Goal: Task Accomplishment & Management: Manage account settings

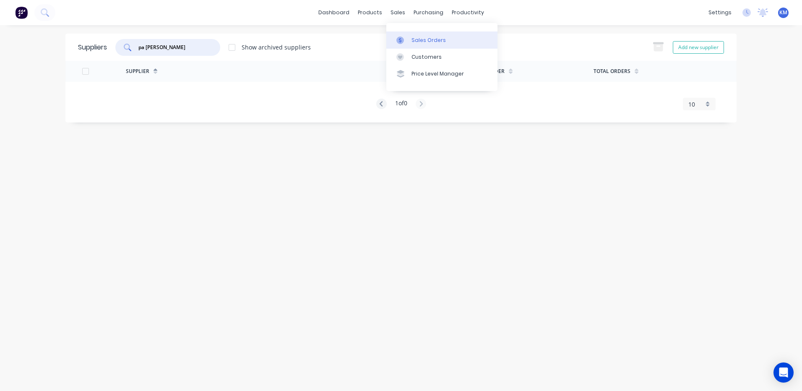
click at [393, 39] on link "Sales Orders" at bounding box center [441, 39] width 111 height 17
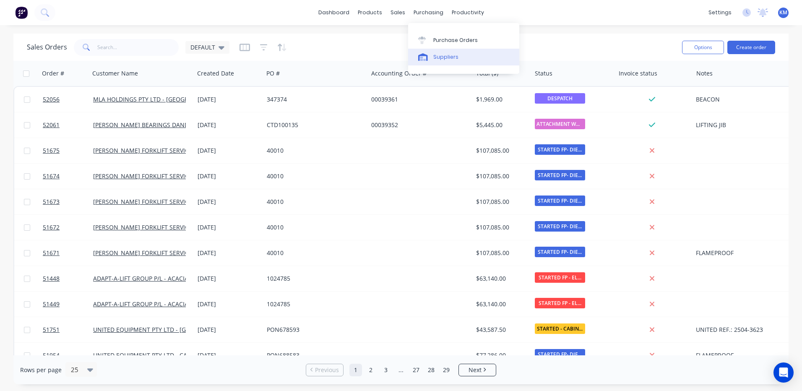
click at [429, 53] on div at bounding box center [424, 57] width 13 height 8
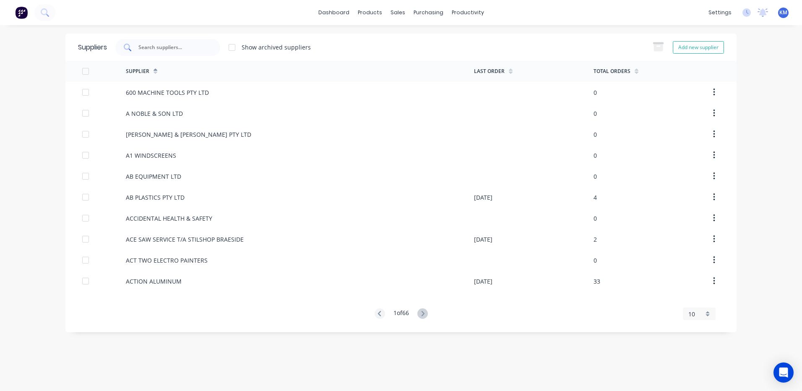
click at [187, 47] on input "text" at bounding box center [173, 47] width 70 height 8
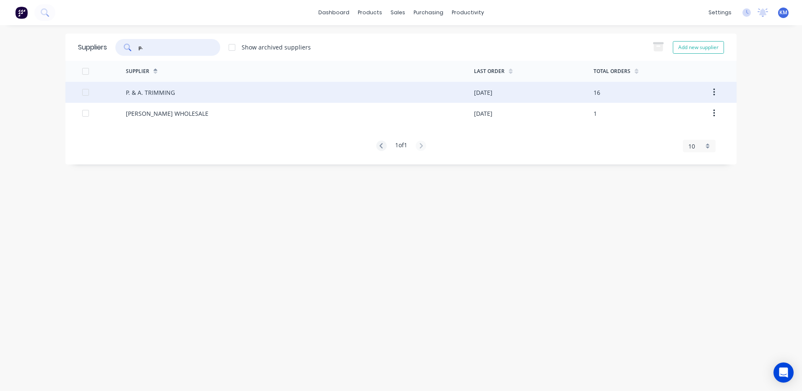
type input "p."
click at [190, 83] on div "P. & A. TRIMMING" at bounding box center [300, 92] width 348 height 21
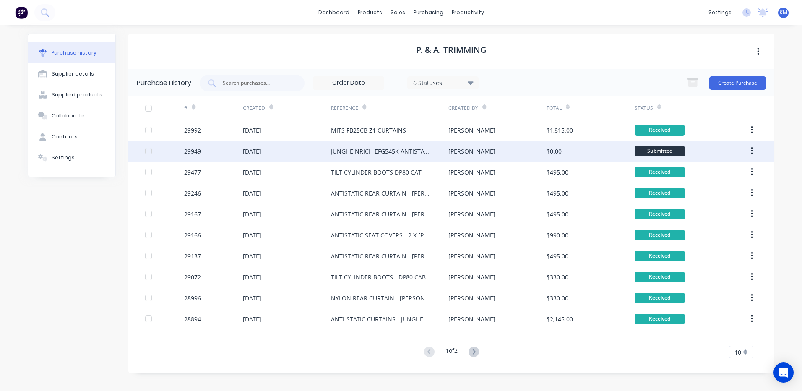
click at [613, 151] on div "$0.00" at bounding box center [591, 151] width 88 height 21
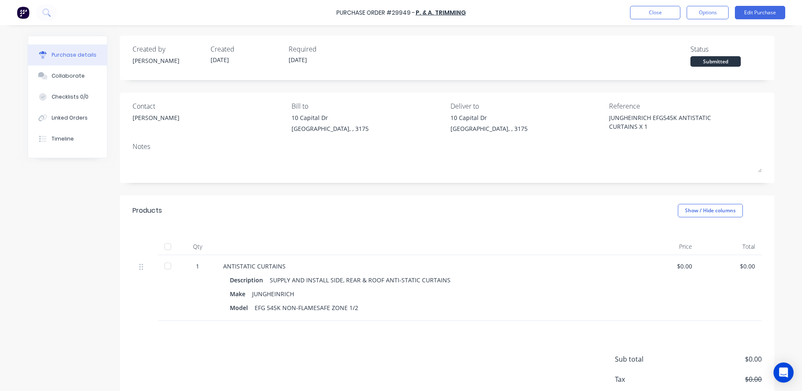
click at [708, 55] on div "Status Submitted" at bounding box center [726, 55] width 71 height 23
click at [706, 62] on div "Submitted" at bounding box center [716, 61] width 50 height 10
click at [172, 263] on div at bounding box center [167, 266] width 17 height 17
click at [696, 14] on button "Options" at bounding box center [708, 12] width 42 height 13
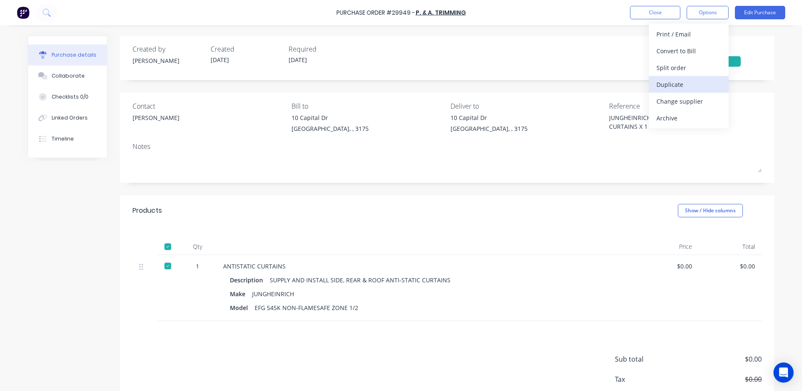
click at [678, 82] on div "Duplicate" at bounding box center [689, 84] width 65 height 12
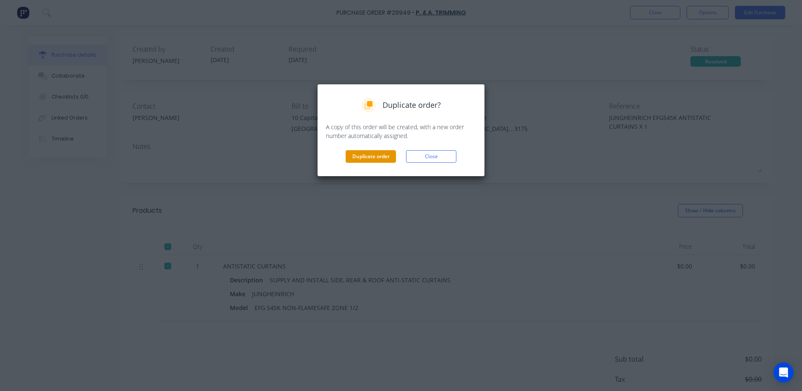
click at [359, 159] on button "Duplicate order" at bounding box center [371, 156] width 50 height 13
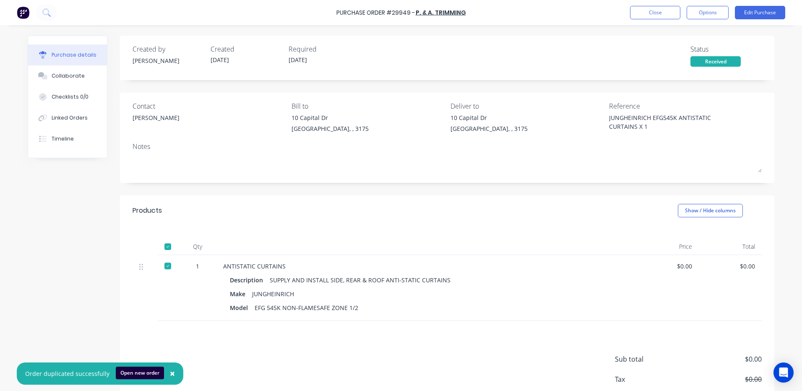
click at [592, 116] on div "Contact [PERSON_NAME] to [STREET_ADDRESS][PERSON_NAME] Deliver to [STREET_ADDRE…" at bounding box center [447, 119] width 629 height 36
click at [628, 10] on div "Purchase Order #29949 - P. & A. TRIMMING Close Options Edit Purchase" at bounding box center [401, 12] width 802 height 25
click at [631, 18] on button "Close" at bounding box center [655, 12] width 50 height 13
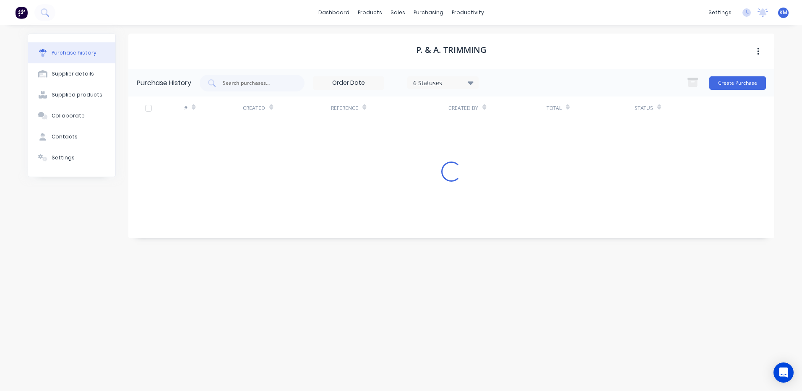
click at [635, 18] on div "dashboard products sales purchasing productivity dashboard products Product Cat…" at bounding box center [401, 12] width 802 height 25
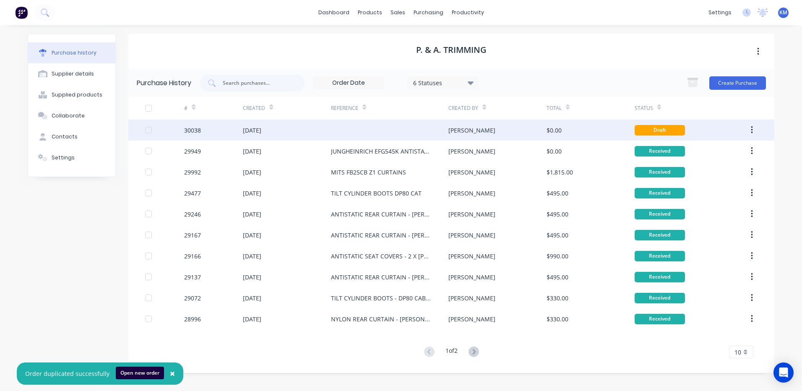
click at [431, 129] on div at bounding box center [389, 130] width 117 height 21
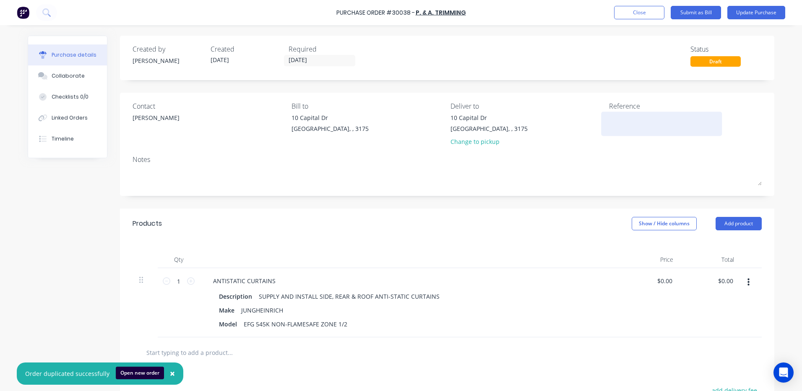
click at [609, 125] on textarea at bounding box center [661, 122] width 105 height 19
paste textarea "JUNGHEINRICH EFG545K ANTISTATIC CURTAINS X 1"
type textarea "x"
type textarea "JUNGHEINRICH EFG545K ANTISTATIC CURTAINS X 1"
type textarea "x"
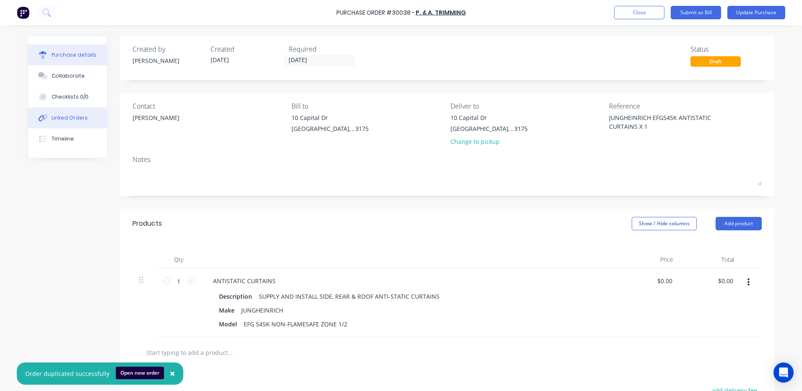
type textarea "JUNGHEINRICH EFG545K ANTISTATIC CURTAINS X 1"
click at [52, 120] on div "Linked Orders" at bounding box center [70, 118] width 36 height 8
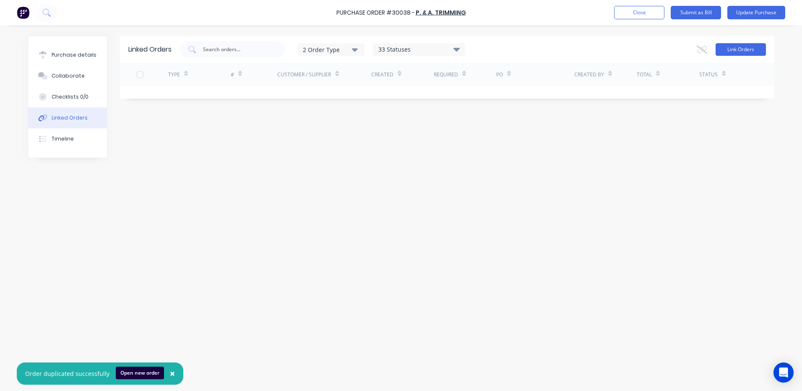
click at [727, 54] on button "Link Orders" at bounding box center [741, 49] width 50 height 13
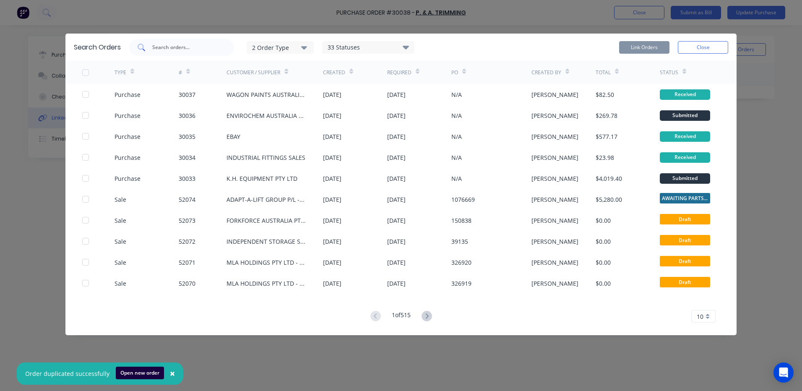
click at [167, 49] on input "text" at bounding box center [186, 47] width 70 height 8
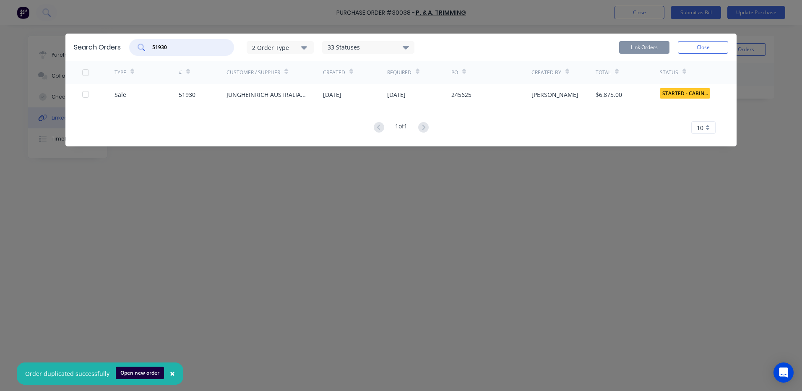
click at [88, 94] on div at bounding box center [85, 94] width 17 height 17
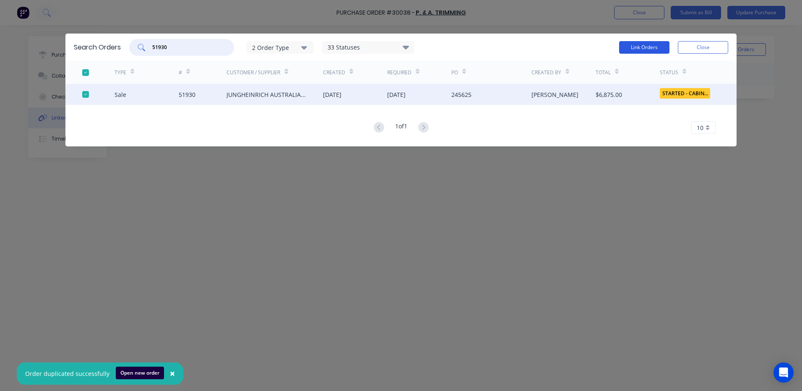
type input "51930"
click at [649, 53] on button "Link Orders" at bounding box center [644, 47] width 50 height 13
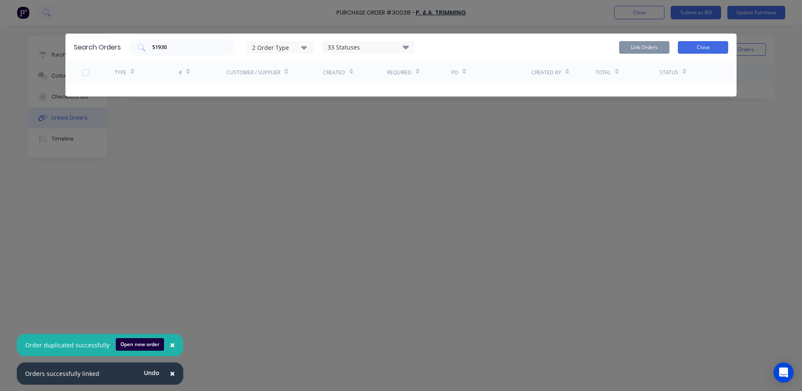
click at [690, 47] on button "Close" at bounding box center [703, 47] width 50 height 13
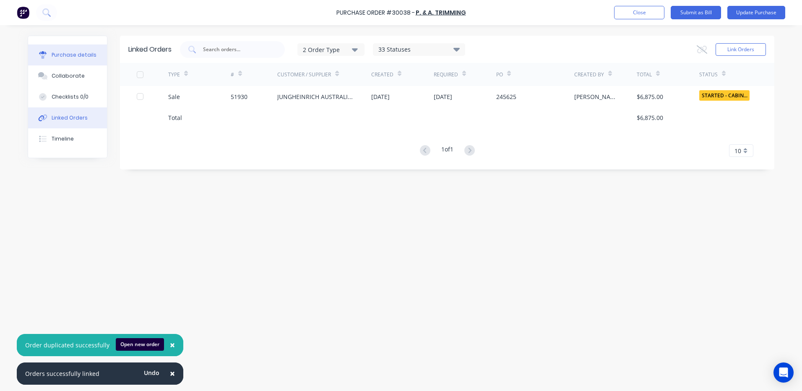
click at [57, 49] on button "Purchase details" at bounding box center [67, 54] width 79 height 21
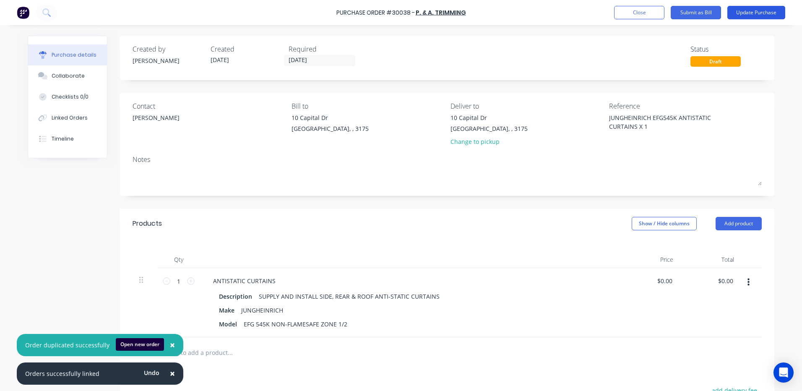
click at [746, 14] on button "Update Purchase" at bounding box center [757, 12] width 58 height 13
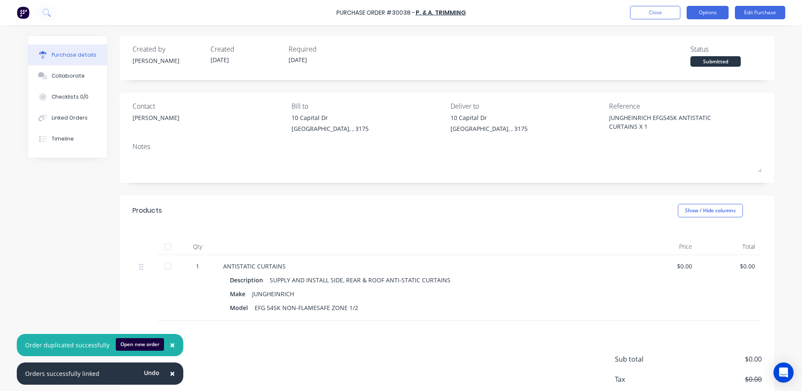
click at [720, 15] on button "Options" at bounding box center [708, 12] width 42 height 13
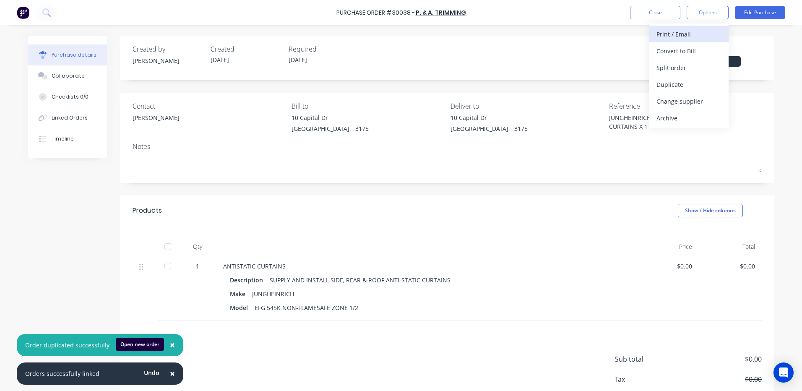
click at [701, 30] on div "Print / Email" at bounding box center [689, 34] width 65 height 12
click at [670, 63] on div "Without pricing" at bounding box center [689, 68] width 65 height 12
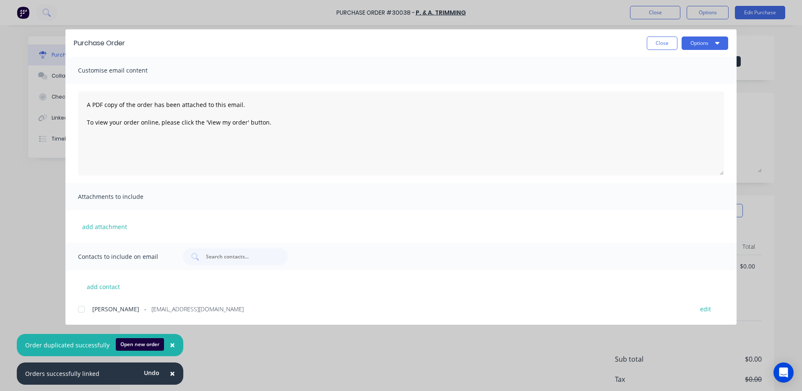
click at [83, 308] on div at bounding box center [81, 309] width 17 height 17
click at [694, 46] on button "Options" at bounding box center [705, 43] width 47 height 13
click at [677, 92] on div "Email" at bounding box center [688, 98] width 65 height 12
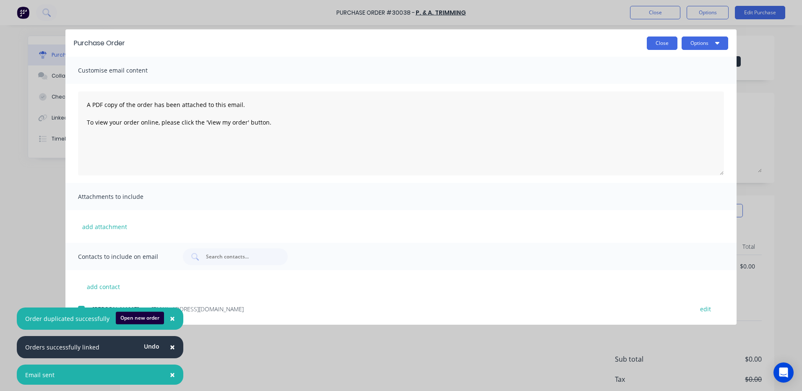
click at [657, 40] on button "Close" at bounding box center [662, 43] width 31 height 13
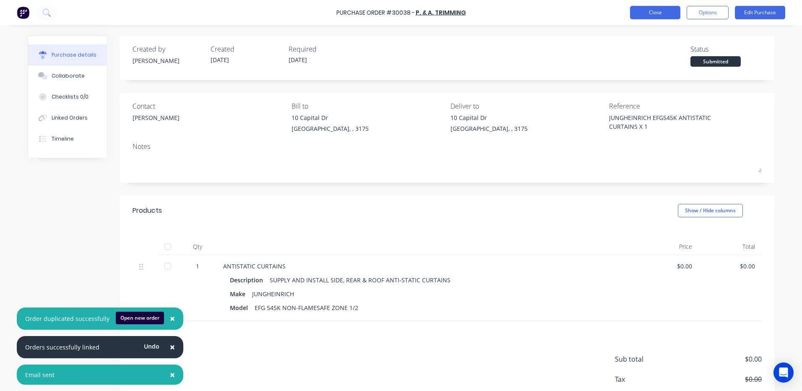
click at [662, 13] on button "Close" at bounding box center [655, 12] width 50 height 13
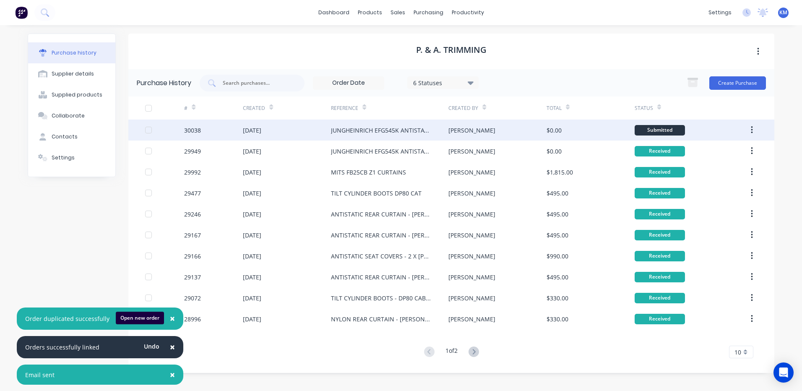
click at [608, 131] on div "$0.00" at bounding box center [591, 130] width 88 height 21
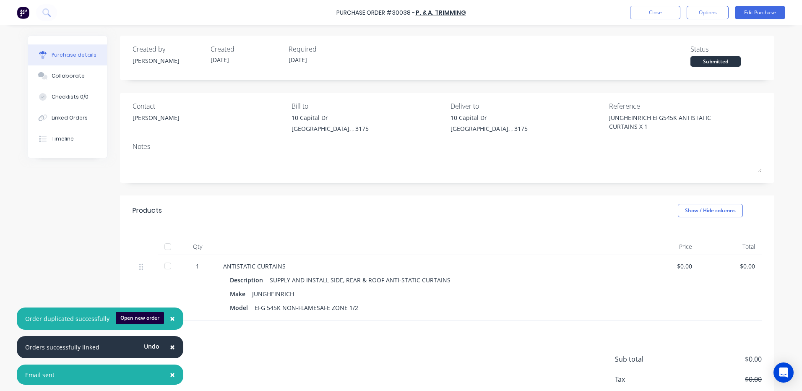
click at [708, 64] on div "Submitted" at bounding box center [716, 61] width 50 height 10
click at [176, 371] on button "×" at bounding box center [173, 375] width 22 height 20
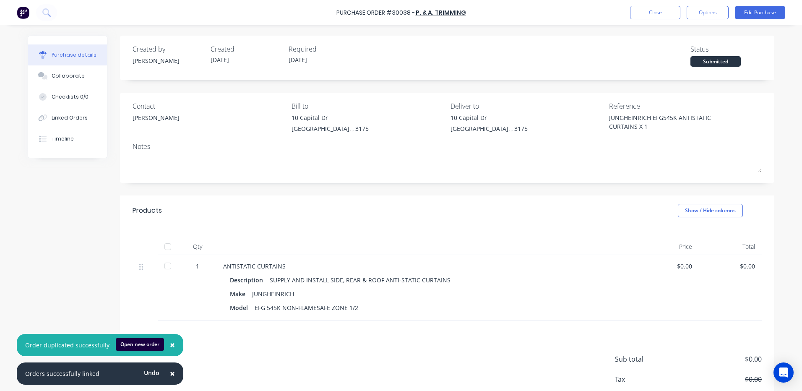
click at [171, 369] on span "×" at bounding box center [172, 374] width 5 height 12
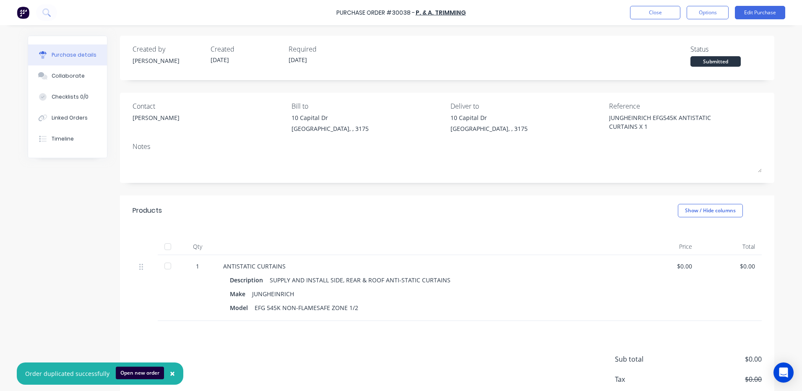
click at [171, 365] on button "×" at bounding box center [173, 374] width 22 height 20
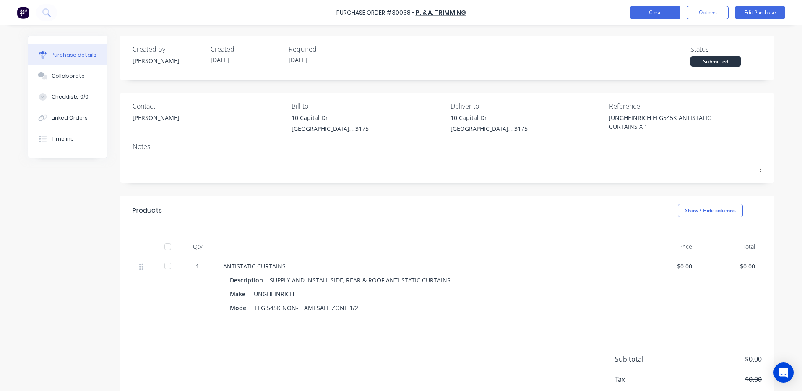
click at [641, 15] on button "Close" at bounding box center [655, 12] width 50 height 13
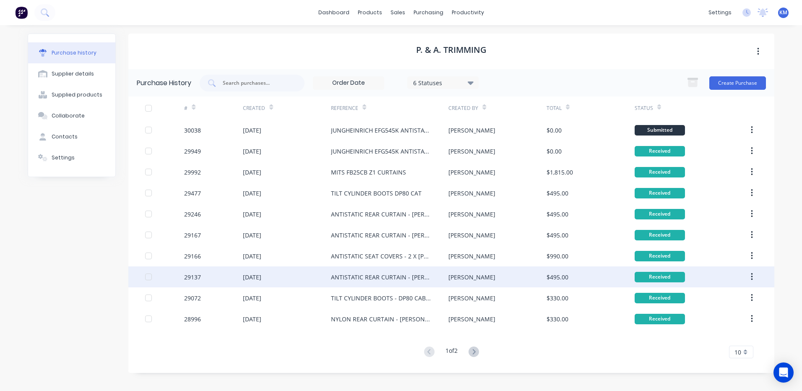
click at [484, 280] on div "[PERSON_NAME]" at bounding box center [498, 276] width 98 height 21
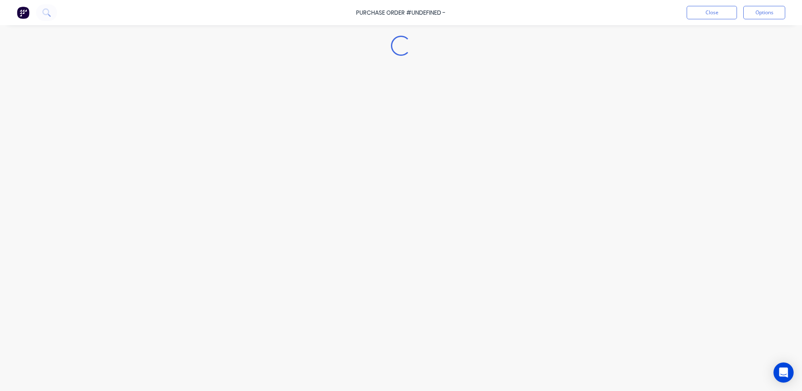
type textarea "x"
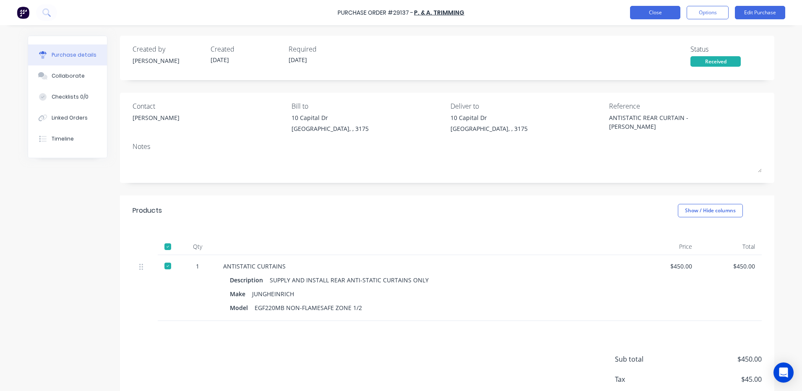
click at [642, 15] on button "Close" at bounding box center [655, 12] width 50 height 13
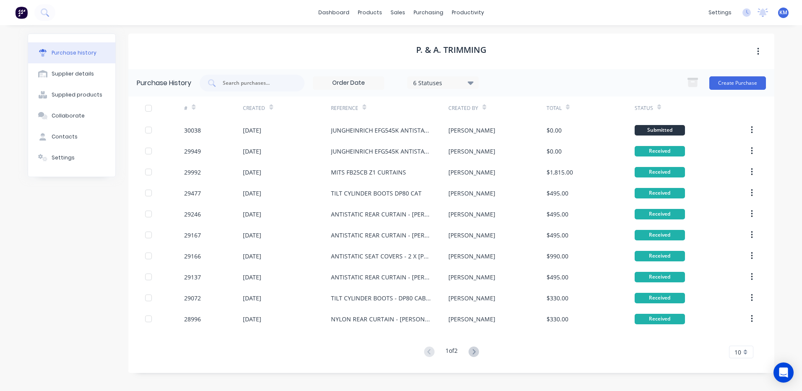
click at [562, 49] on div "P. & A. TRIMMING" at bounding box center [451, 52] width 646 height 36
drag, startPoint x: 516, startPoint y: 50, endPoint x: 410, endPoint y: 47, distance: 105.8
click at [410, 47] on div "P. & A. TRIMMING" at bounding box center [451, 52] width 646 height 36
click at [411, 57] on div "P. & A. TRIMMING" at bounding box center [451, 52] width 646 height 36
click at [579, 70] on div "Purchase History 6 Statuses 6 Statuses Create Purchase" at bounding box center [451, 82] width 646 height 27
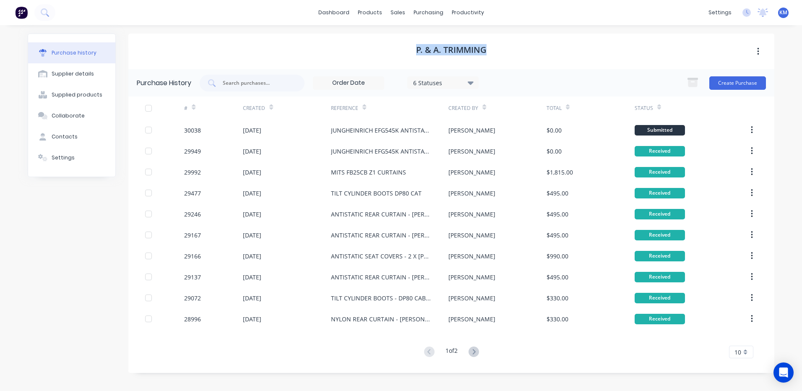
drag, startPoint x: 542, startPoint y: 61, endPoint x: 417, endPoint y: 57, distance: 125.5
click at [417, 57] on div "P. & A. TRIMMING" at bounding box center [451, 52] width 646 height 36
click at [428, 53] on h1 "P. & A. TRIMMING" at bounding box center [451, 50] width 70 height 10
click at [518, 55] on div "P. & A. TRIMMING" at bounding box center [451, 52] width 646 height 36
drag, startPoint x: 530, startPoint y: 56, endPoint x: 416, endPoint y: 46, distance: 114.6
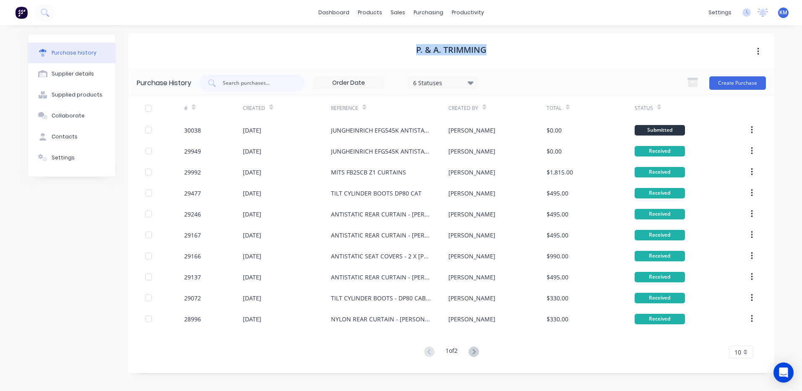
click at [407, 50] on div "P. & A. TRIMMING" at bounding box center [451, 52] width 646 height 36
click at [753, 82] on button "Create Purchase" at bounding box center [737, 82] width 57 height 13
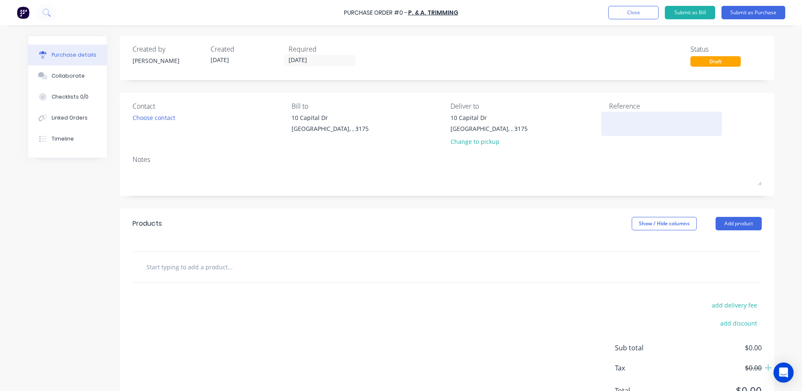
click at [661, 132] on div at bounding box center [661, 123] width 105 height 21
click at [660, 123] on textarea at bounding box center [661, 122] width 105 height 19
type textarea "J"
type textarea "JUNGHEINIRCH EFG 325 REAR SCREEN X 1"
type textarea "x"
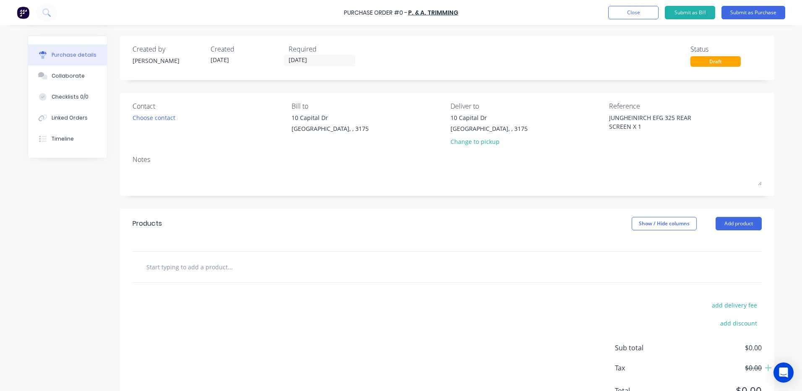
type textarea "JUNGHEINIRCH EFG 325 REAR SCREEN X 1"
click at [604, 218] on div "Products Show / Hide columns Add product" at bounding box center [447, 224] width 655 height 30
click at [716, 224] on button "Add product" at bounding box center [739, 223] width 46 height 13
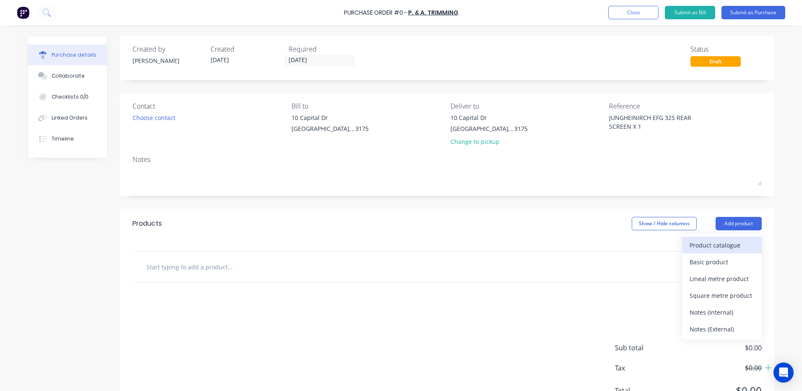
click at [747, 243] on div "Product catalogue" at bounding box center [722, 245] width 65 height 12
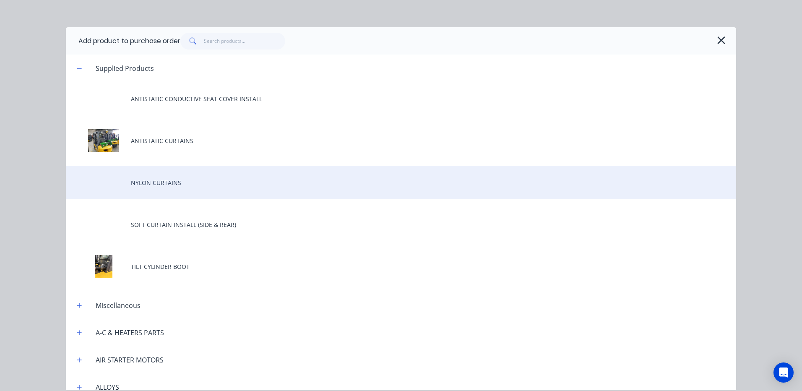
click at [195, 193] on div "NYLON CURTAINS" at bounding box center [401, 183] width 670 height 34
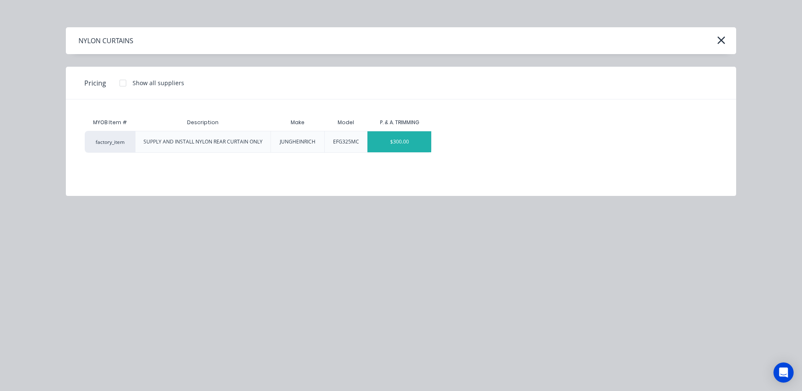
click at [390, 142] on div "$300.00" at bounding box center [400, 141] width 64 height 21
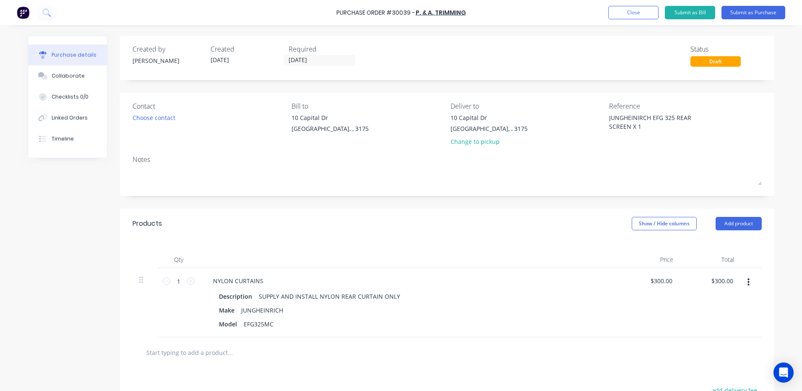
click at [146, 124] on div "Contact Choose contact" at bounding box center [209, 125] width 153 height 49
click at [149, 119] on div "Choose contact" at bounding box center [154, 117] width 43 height 9
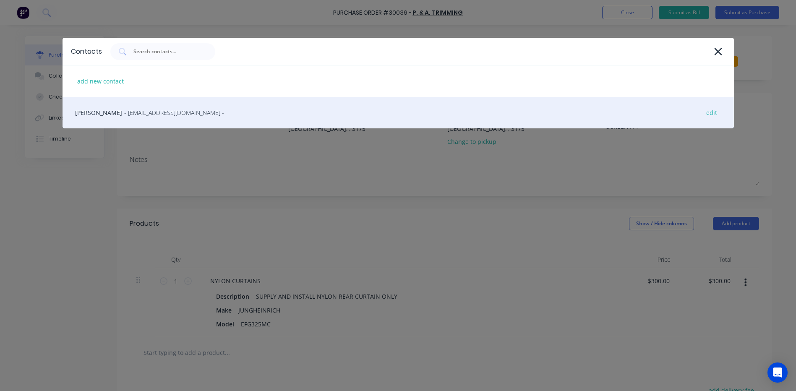
click at [149, 123] on div "[PERSON_NAME] - [PERSON_NAME][EMAIL_ADDRESS][DOMAIN_NAME] - edit" at bounding box center [398, 112] width 671 height 31
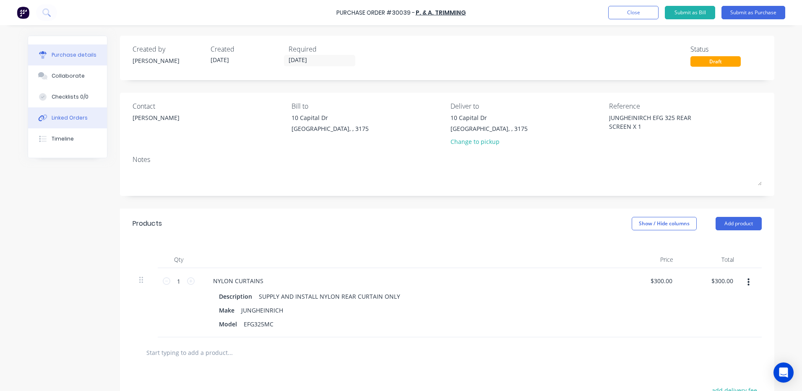
type textarea "x"
click at [67, 111] on button "Linked Orders" at bounding box center [67, 117] width 79 height 21
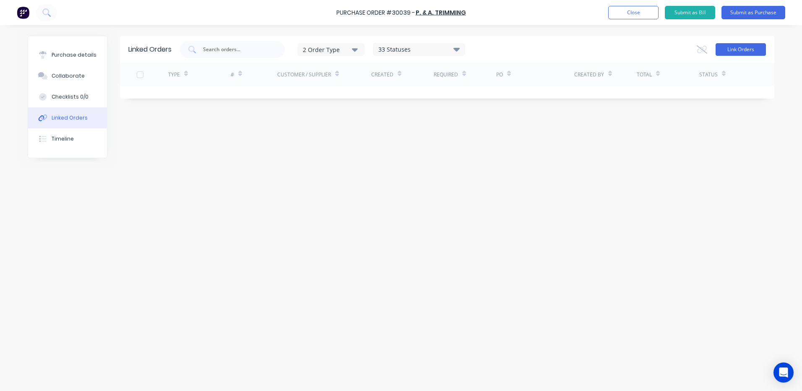
click at [719, 53] on button "Link Orders" at bounding box center [741, 49] width 50 height 13
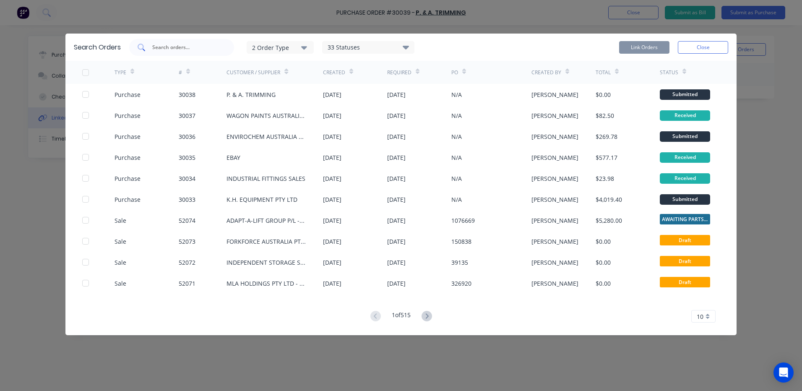
click at [181, 45] on input "text" at bounding box center [186, 47] width 70 height 8
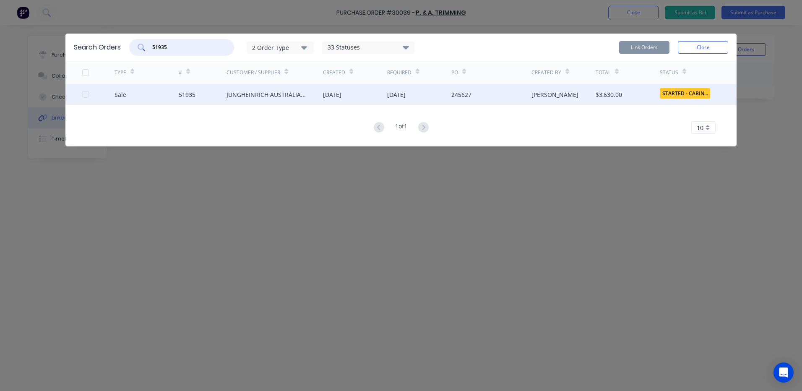
type input "51935"
click at [89, 93] on div at bounding box center [98, 94] width 32 height 21
click at [87, 93] on div at bounding box center [85, 94] width 17 height 17
click at [653, 45] on button "Link Orders" at bounding box center [644, 47] width 50 height 13
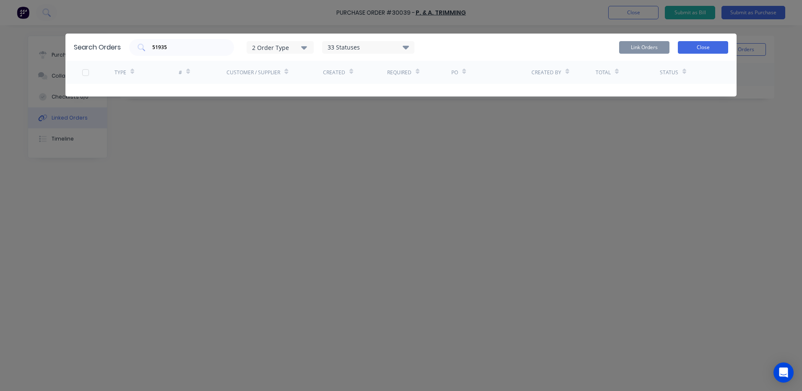
click at [722, 46] on button "Close" at bounding box center [703, 47] width 50 height 13
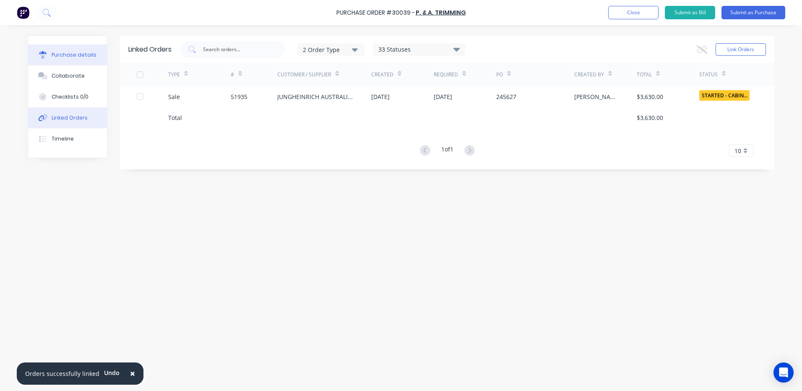
click at [75, 61] on button "Purchase details" at bounding box center [67, 54] width 79 height 21
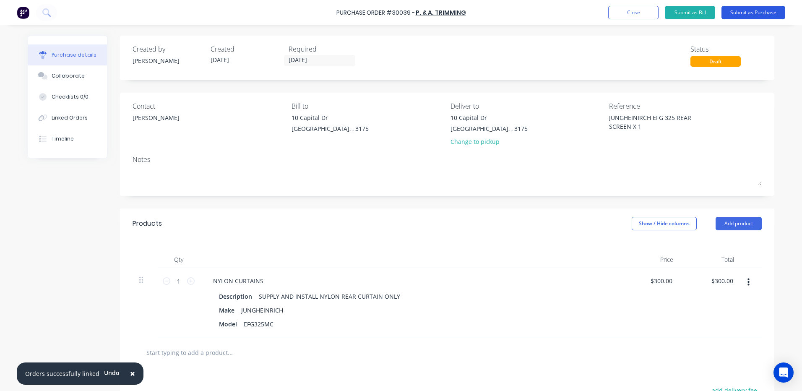
click at [733, 8] on button "Submit as Purchase" at bounding box center [754, 12] width 64 height 13
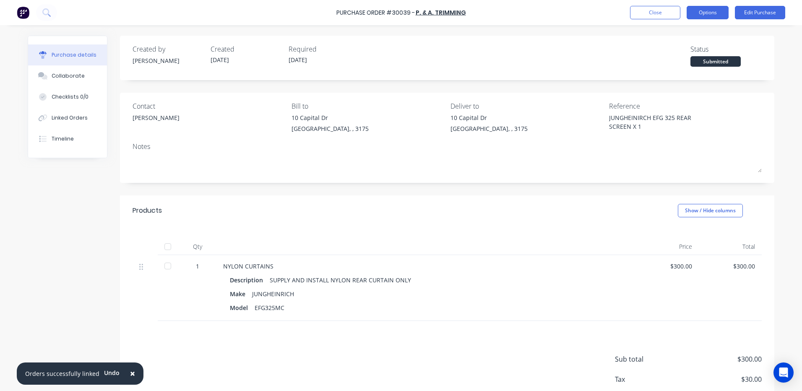
click at [704, 16] on button "Options" at bounding box center [708, 12] width 42 height 13
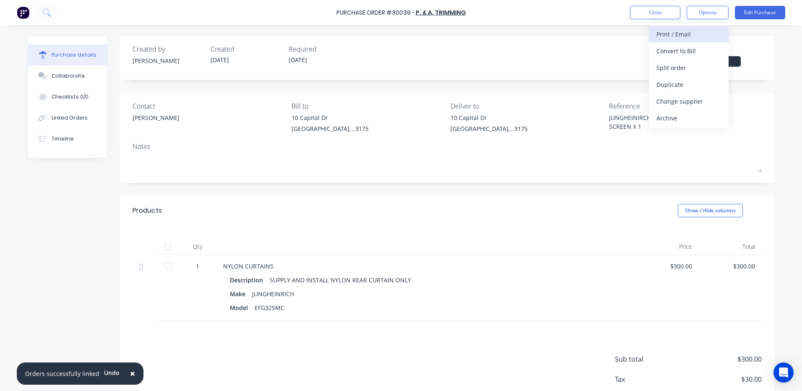
click at [675, 30] on div "Print / Email" at bounding box center [689, 34] width 65 height 12
click at [677, 55] on div "With pricing" at bounding box center [689, 51] width 65 height 12
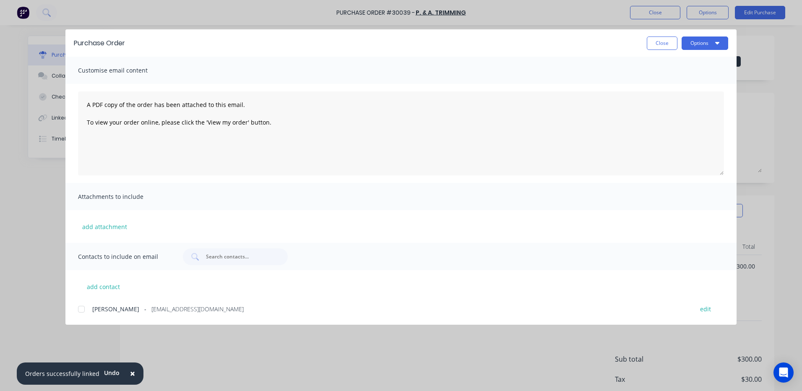
click at [83, 306] on div at bounding box center [81, 309] width 17 height 17
click at [699, 46] on button "Options" at bounding box center [705, 43] width 47 height 13
click at [682, 95] on div "Email" at bounding box center [688, 98] width 65 height 12
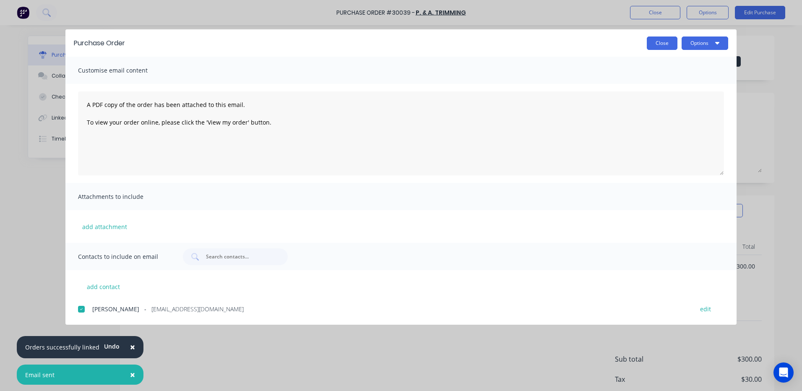
click at [660, 46] on button "Close" at bounding box center [662, 43] width 31 height 13
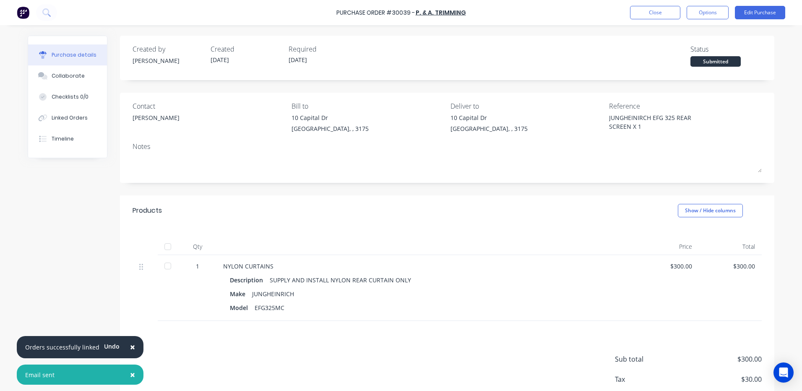
click at [170, 243] on div at bounding box center [167, 246] width 17 height 17
click at [665, 20] on div "Purchase Order #30039 - P. & A. TRIMMING Close Options Edit Purchase" at bounding box center [401, 12] width 802 height 25
click at [663, 12] on button "Close" at bounding box center [655, 12] width 50 height 13
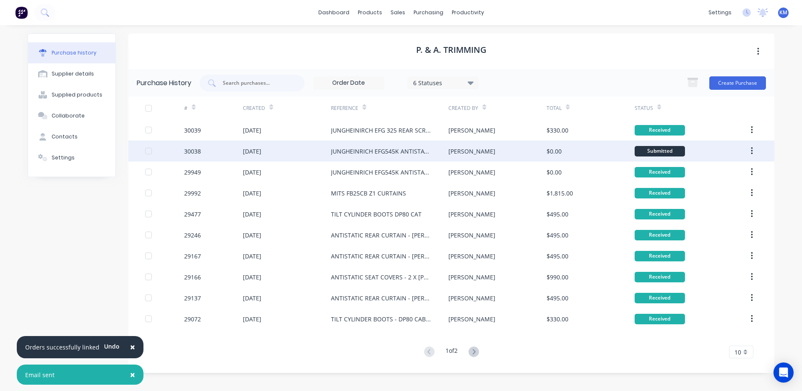
click at [547, 159] on div "$0.00" at bounding box center [591, 151] width 88 height 21
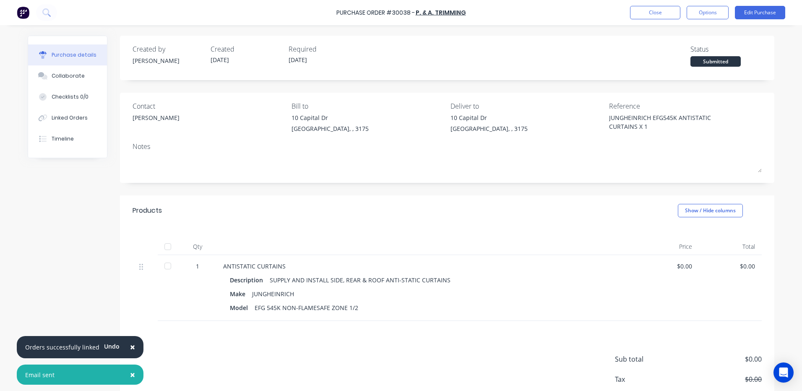
click at [170, 246] on div at bounding box center [167, 246] width 17 height 17
type textarea "x"
click at [662, 14] on button "Close" at bounding box center [655, 12] width 50 height 13
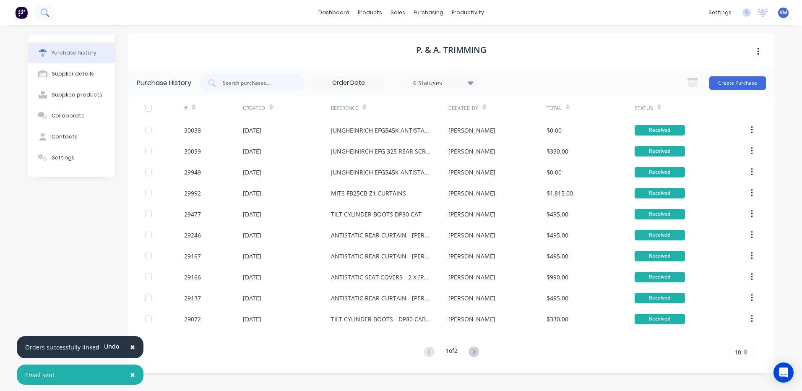
click at [52, 17] on button at bounding box center [44, 12] width 21 height 17
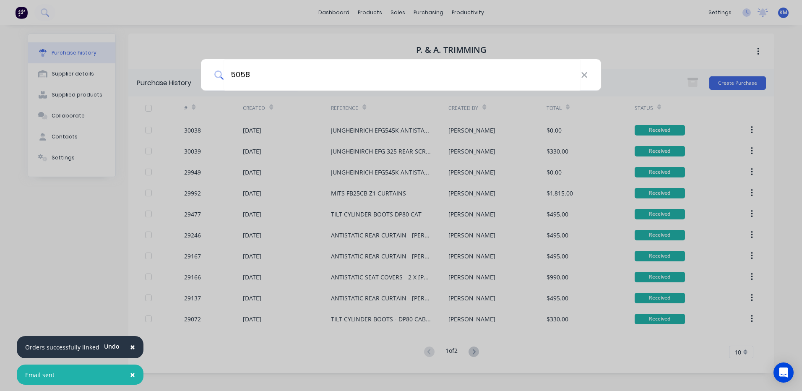
type input "50585"
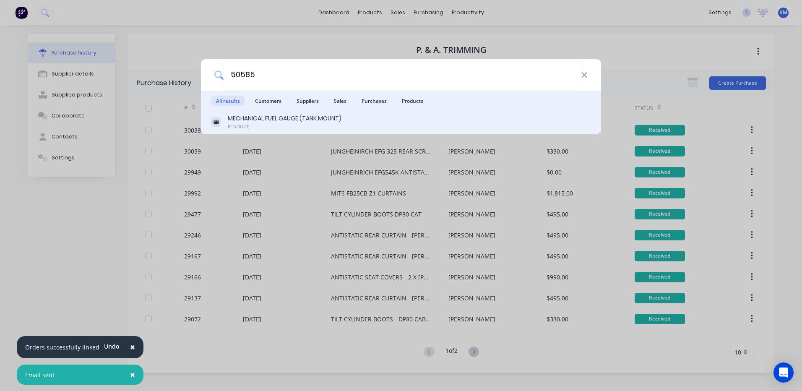
click at [248, 115] on div "MECHANICAL FUEL GAUGE (TANK MOUNT)" at bounding box center [285, 118] width 114 height 9
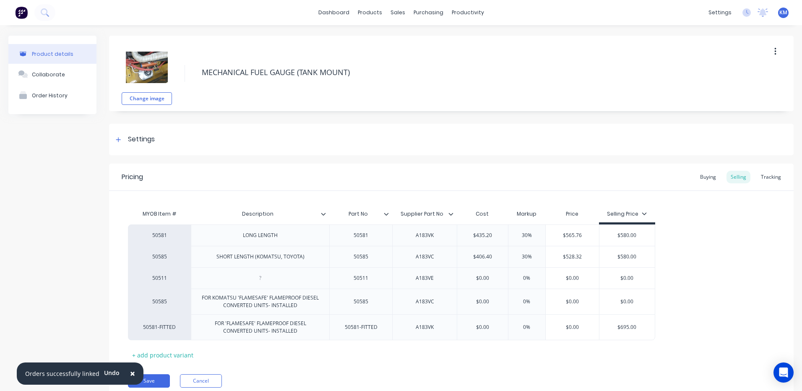
type textarea "x"
click at [204, 377] on button "Cancel" at bounding box center [201, 380] width 42 height 13
